Goal: Task Accomplishment & Management: Use online tool/utility

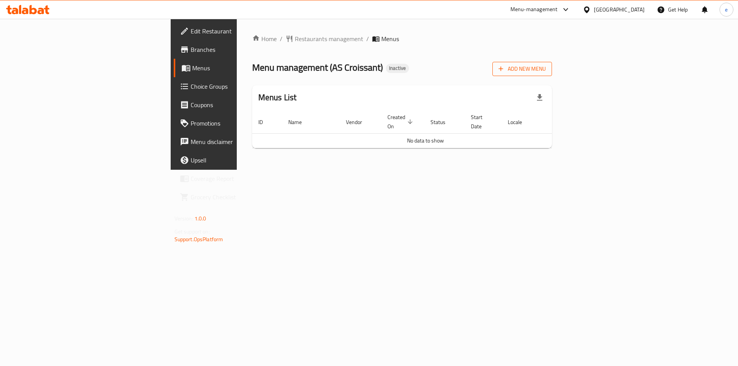
click at [546, 72] on span "Add New Menu" at bounding box center [521, 69] width 47 height 10
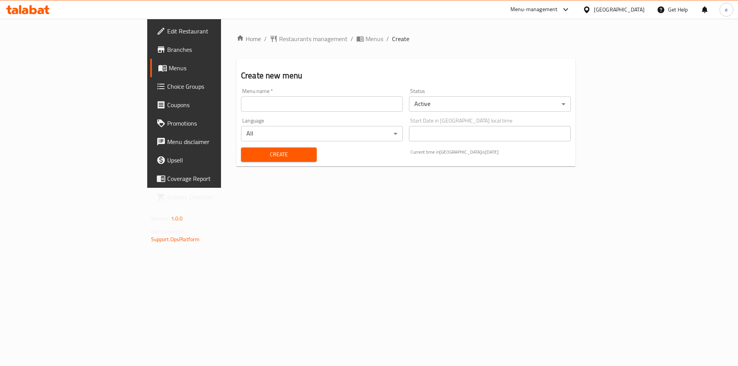
click at [278, 105] on input "text" at bounding box center [322, 103] width 162 height 15
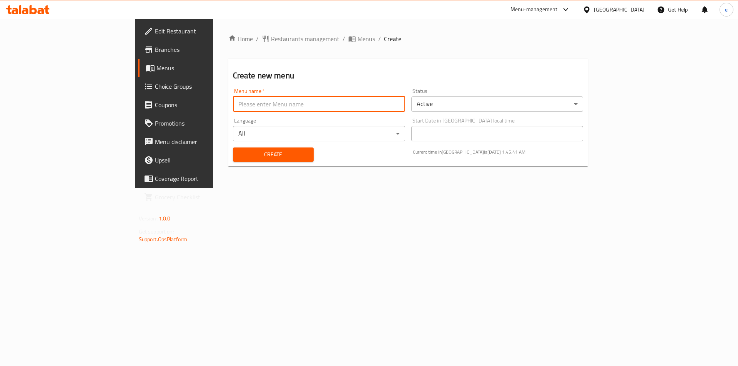
click at [233, 106] on input "text" at bounding box center [319, 103] width 172 height 15
type input "[DATE]"
click at [239, 150] on span "Create" at bounding box center [273, 155] width 68 height 10
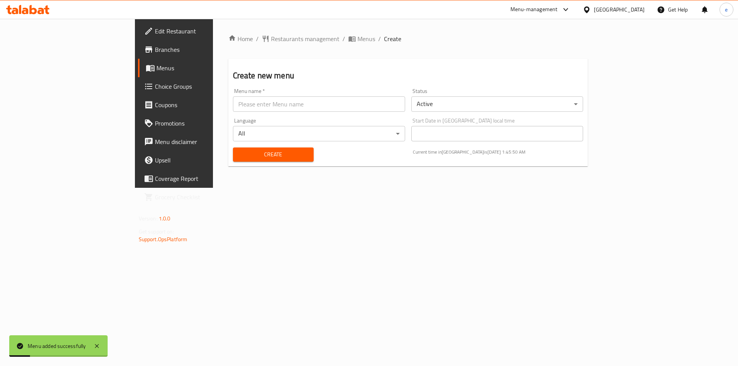
click at [156, 63] on span "Menus" at bounding box center [204, 67] width 96 height 9
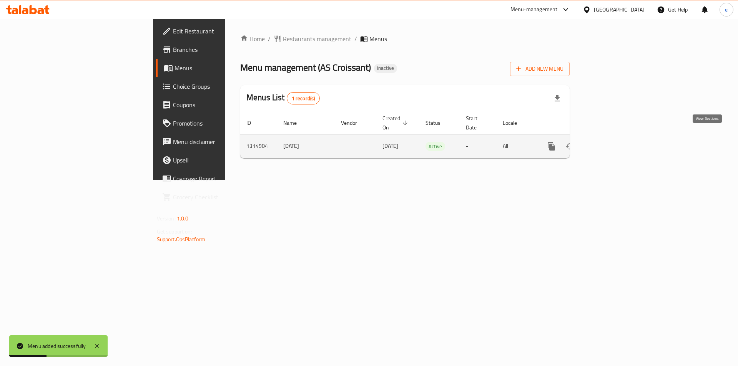
click at [611, 142] on icon "enhanced table" at bounding box center [606, 146] width 9 height 9
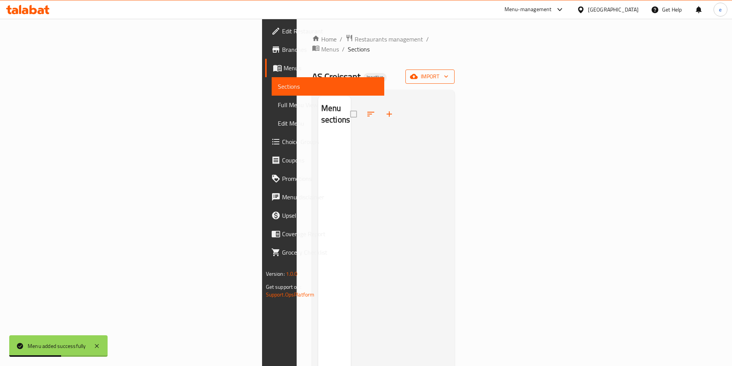
click at [448, 72] on span "import" at bounding box center [429, 77] width 37 height 10
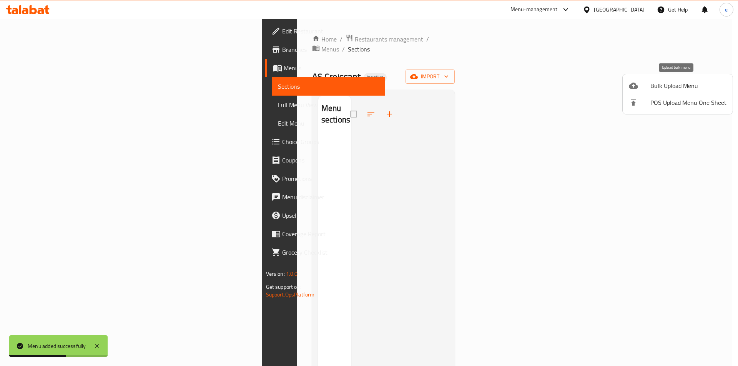
click at [654, 88] on span "Bulk Upload Menu" at bounding box center [688, 85] width 76 height 9
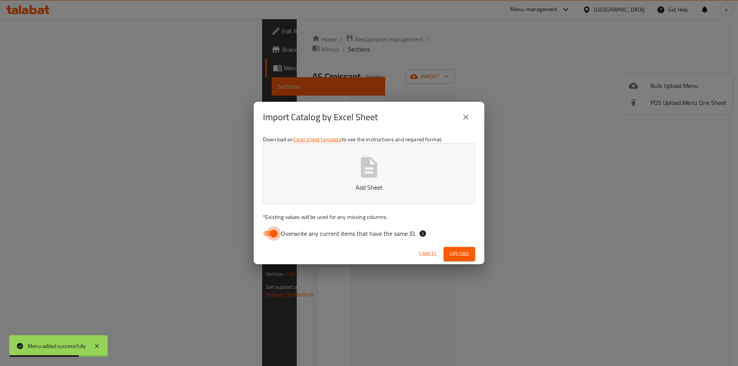
click at [277, 233] on input "Overwrite any current items that have the same ID." at bounding box center [274, 233] width 44 height 15
checkbox input "false"
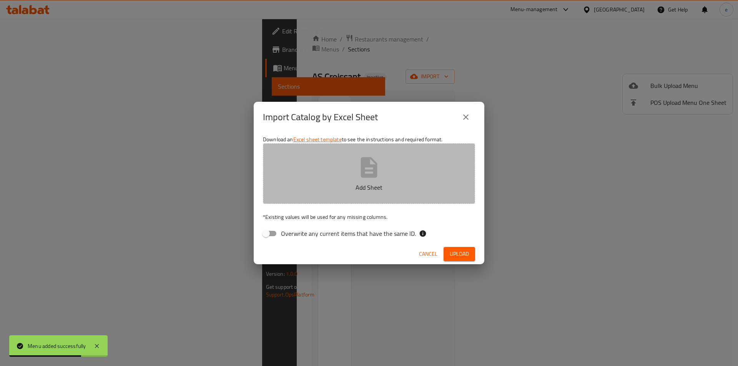
click at [329, 186] on p "Add Sheet" at bounding box center [369, 187] width 188 height 9
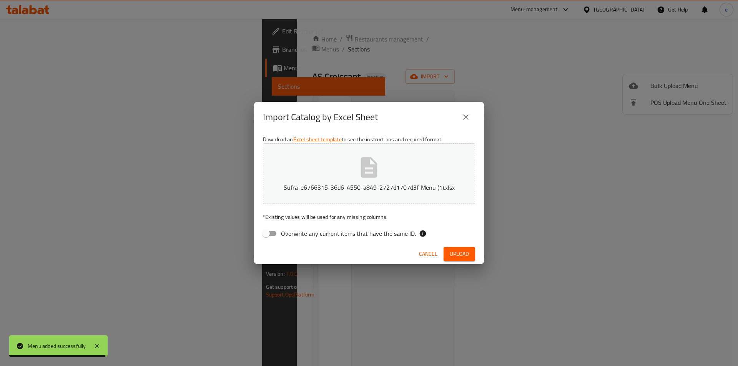
click at [461, 255] on span "Upload" at bounding box center [459, 254] width 19 height 10
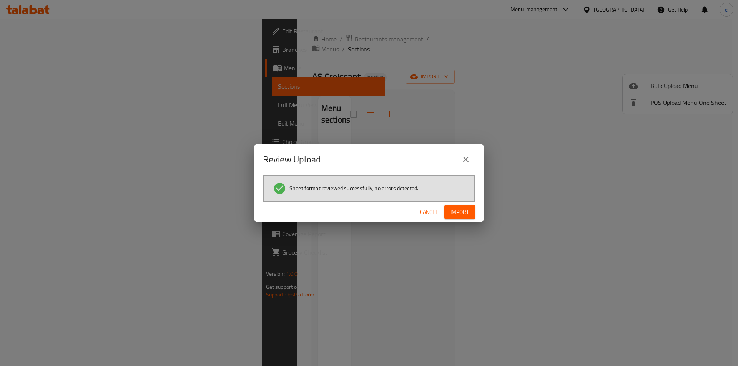
click at [463, 210] on span "Import" at bounding box center [459, 212] width 18 height 10
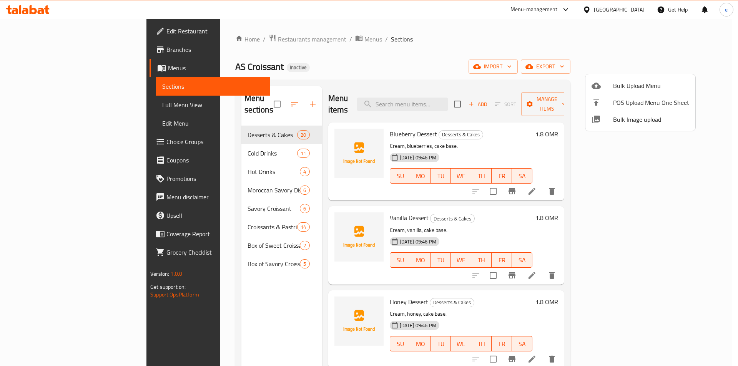
click at [40, 144] on div at bounding box center [369, 183] width 738 height 366
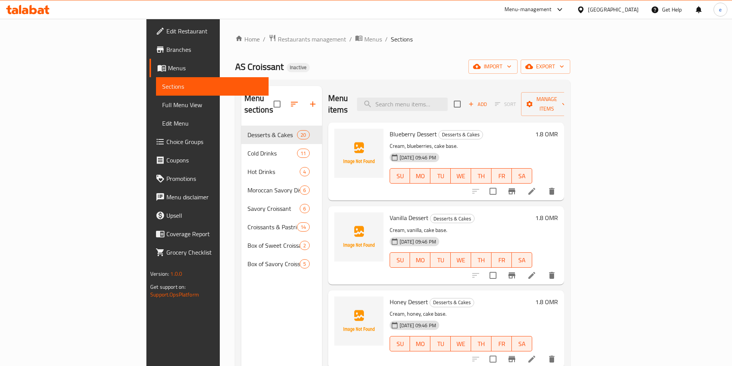
click at [162, 84] on span "Sections" at bounding box center [212, 86] width 100 height 9
click at [162, 101] on span "Full Menu View" at bounding box center [212, 104] width 100 height 9
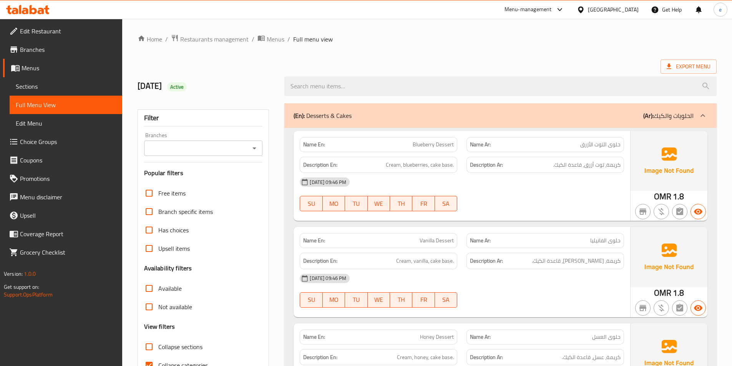
scroll to position [269, 0]
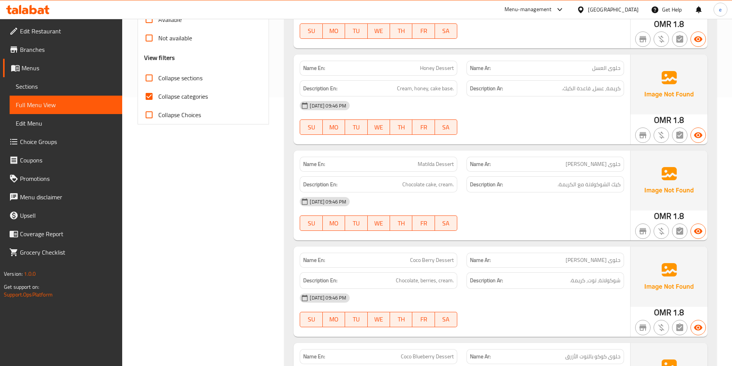
drag, startPoint x: 170, startPoint y: 95, endPoint x: 278, endPoint y: 123, distance: 111.7
click at [170, 95] on span "Collapse categories" at bounding box center [183, 96] width 50 height 9
click at [158, 95] on input "Collapse categories" at bounding box center [149, 96] width 18 height 18
checkbox input "false"
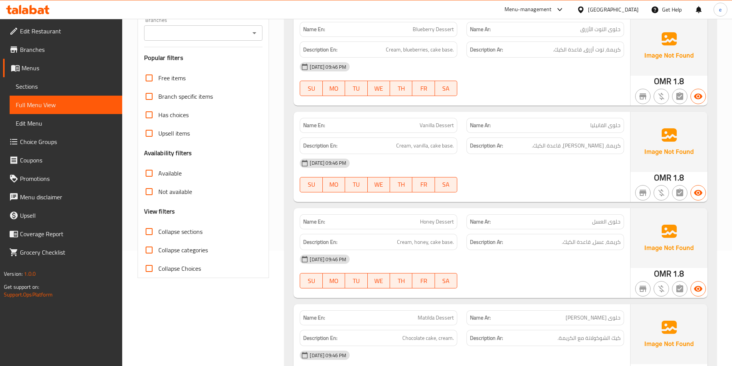
scroll to position [38, 0]
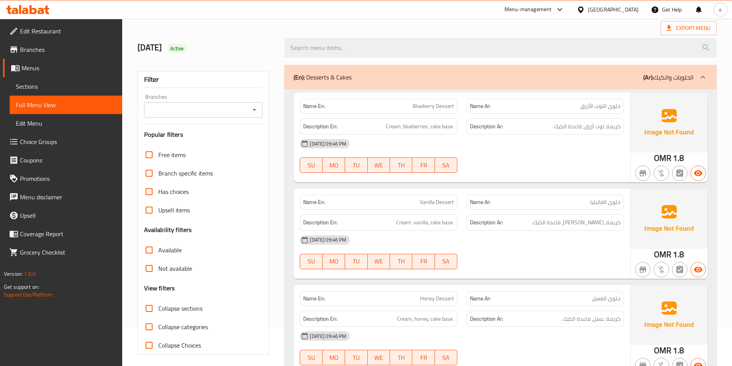
click at [624, 192] on div "Name Ar: حلوى الفانيليا" at bounding box center [545, 202] width 167 height 24
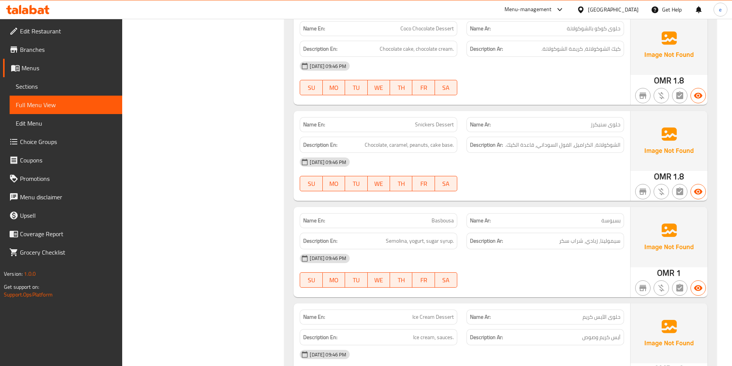
scroll to position [884, 0]
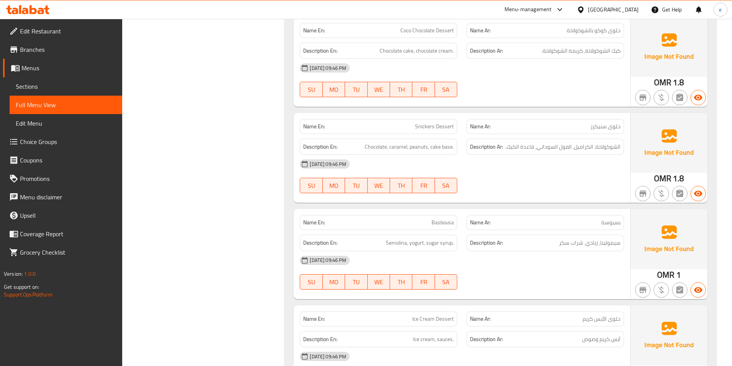
click at [389, 229] on div "Name En: [PERSON_NAME]" at bounding box center [379, 222] width 158 height 15
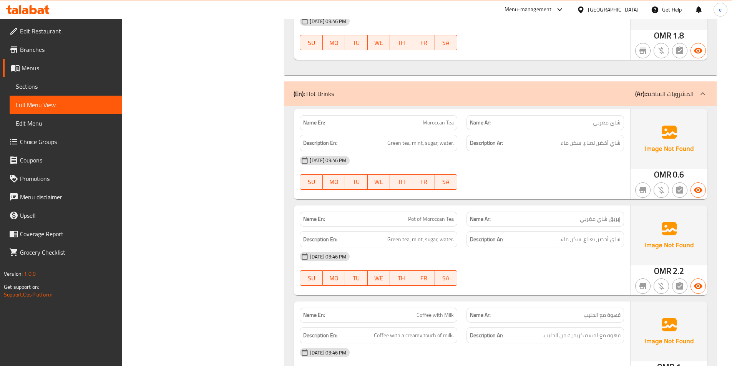
scroll to position [3112, 0]
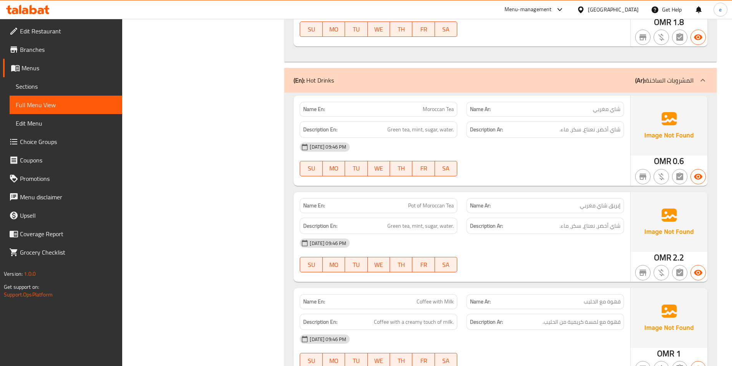
click at [701, 227] on img at bounding box center [668, 222] width 77 height 60
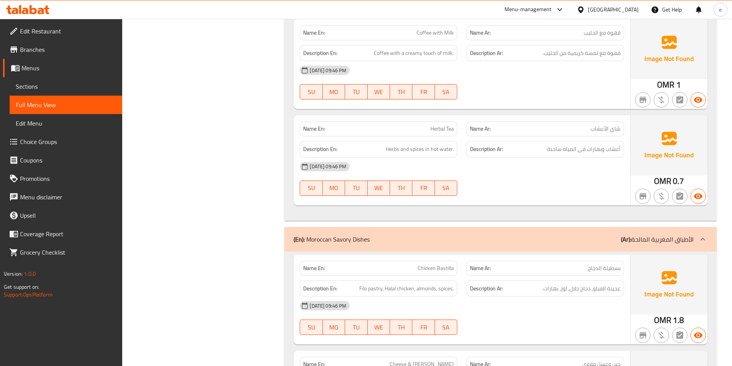
scroll to position [3266, 0]
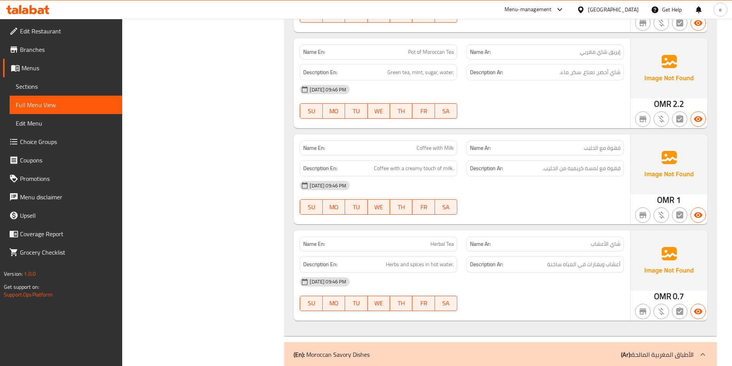
click at [542, 232] on div "Name Ar: شاي الأعشاب" at bounding box center [545, 244] width 167 height 24
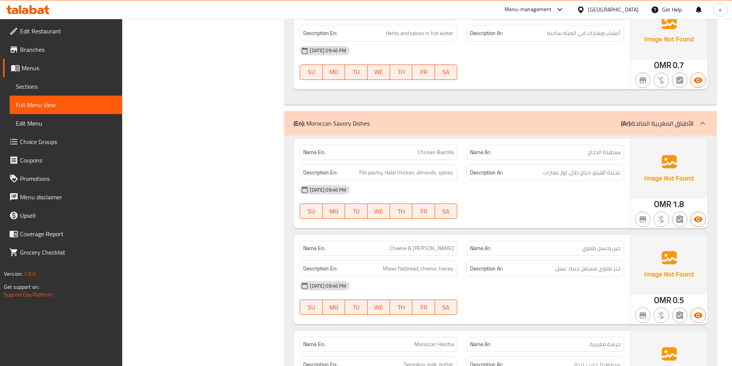
scroll to position [3535, 0]
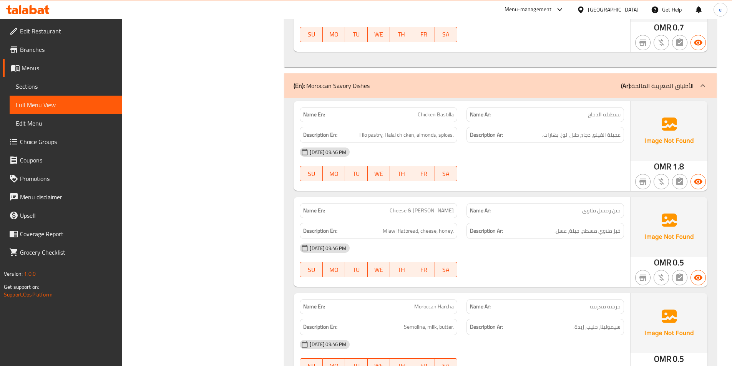
click at [478, 308] on strong "Name Ar:" at bounding box center [480, 307] width 21 height 8
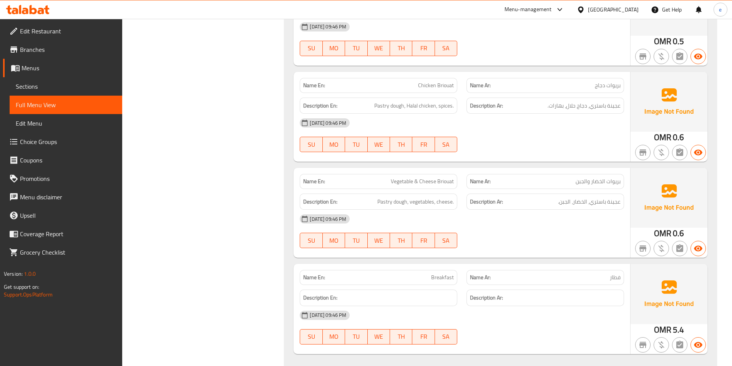
scroll to position [3919, 0]
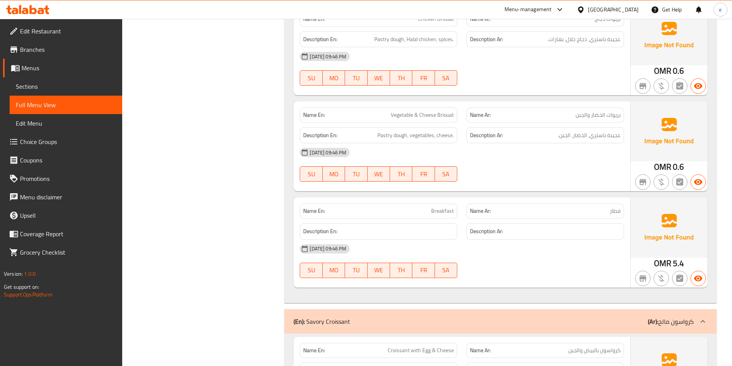
click at [420, 244] on div "[DATE] 09:46 PM" at bounding box center [461, 249] width 333 height 18
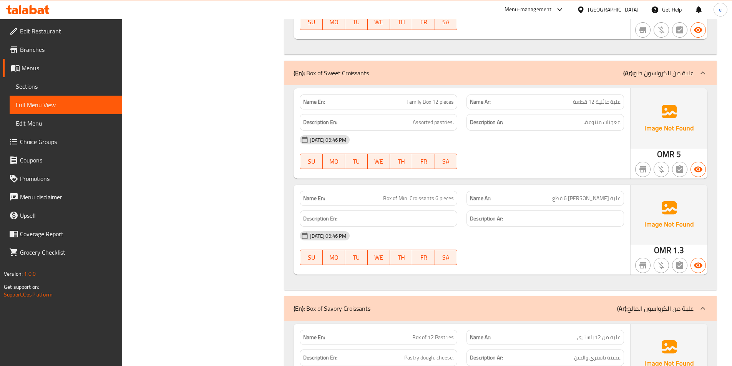
scroll to position [6224, 0]
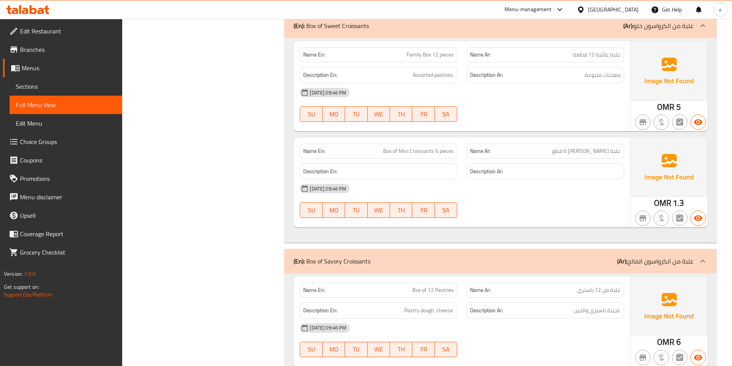
click at [447, 228] on div "Name En: Family Box 12 pieces Name Ar: علبة عائلية 12 قطعة Description En: Asso…" at bounding box center [500, 140] width 432 height 205
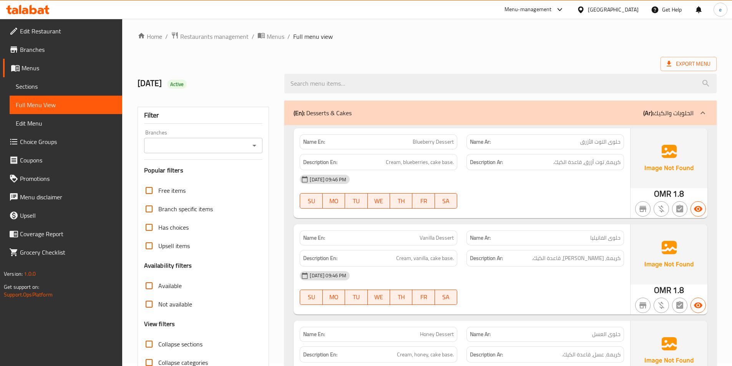
scroll to position [0, 0]
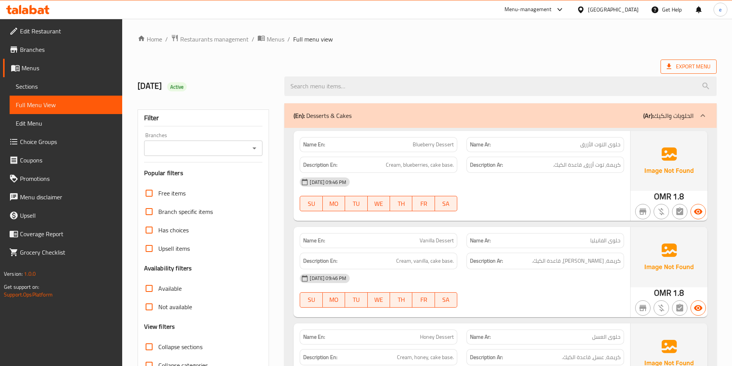
click at [679, 65] on span "Export Menu" at bounding box center [689, 67] width 44 height 10
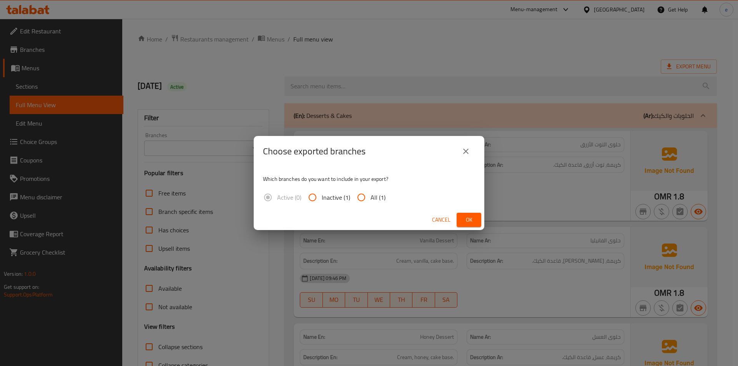
click at [368, 201] on input "All (1)" at bounding box center [361, 197] width 18 height 18
radio input "true"
click at [463, 213] on button "Ok" at bounding box center [468, 220] width 25 height 14
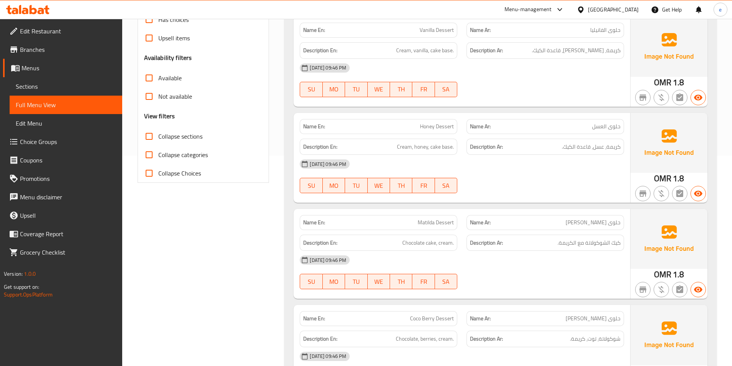
scroll to position [231, 0]
